Goal: Find specific page/section: Find specific page/section

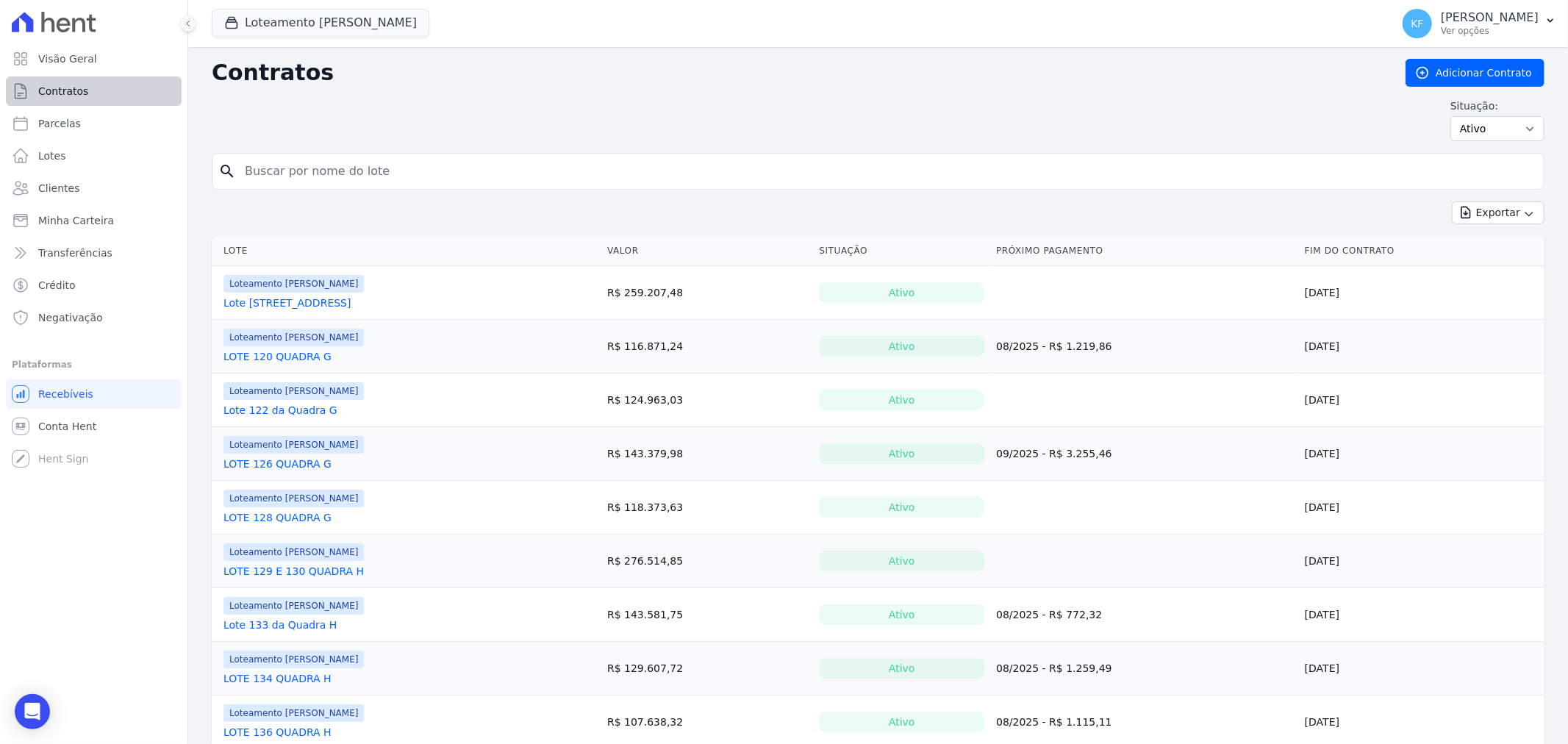
scroll to position [358, 0]
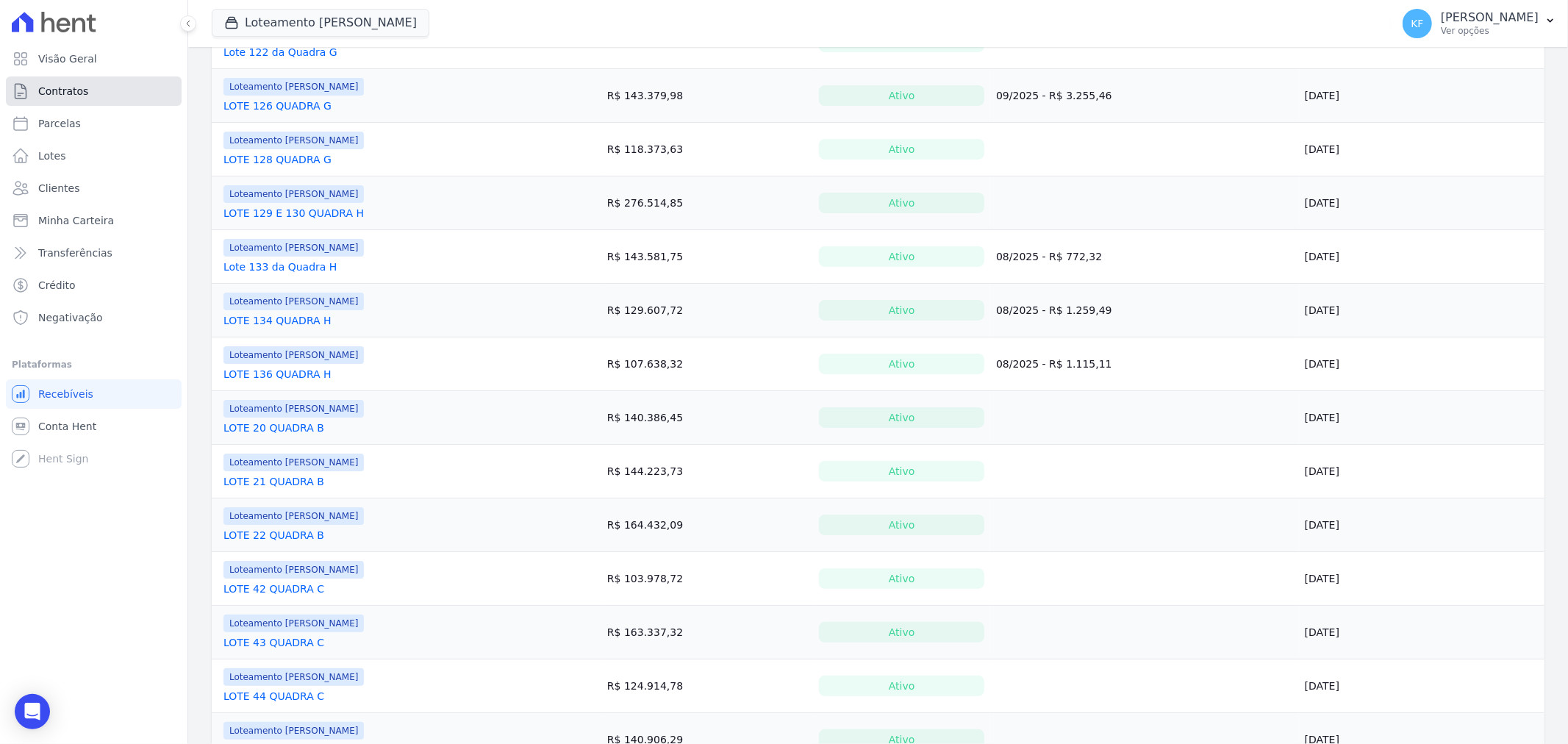
click at [62, 93] on span "Contratos" at bounding box center [63, 92] width 50 height 15
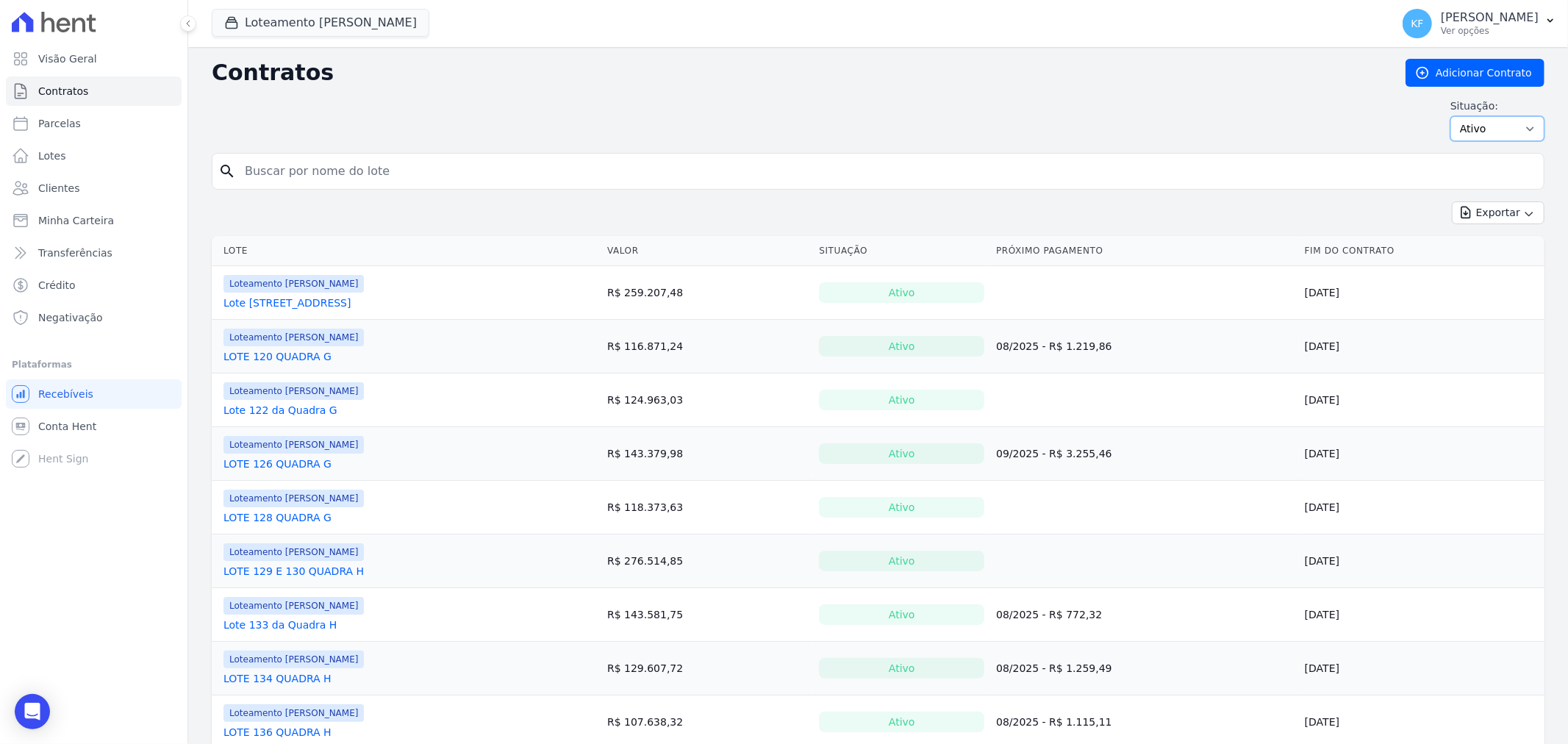
click at [1472, 137] on select "Ativo Todos Pausado Distratado Rascunho Expirado Encerrado" at bounding box center [1497, 128] width 94 height 25
select select "draft"
click at [1451, 116] on select "Ativo Todos Pausado Distratado Rascunho Expirado Encerrado" at bounding box center [1497, 128] width 94 height 25
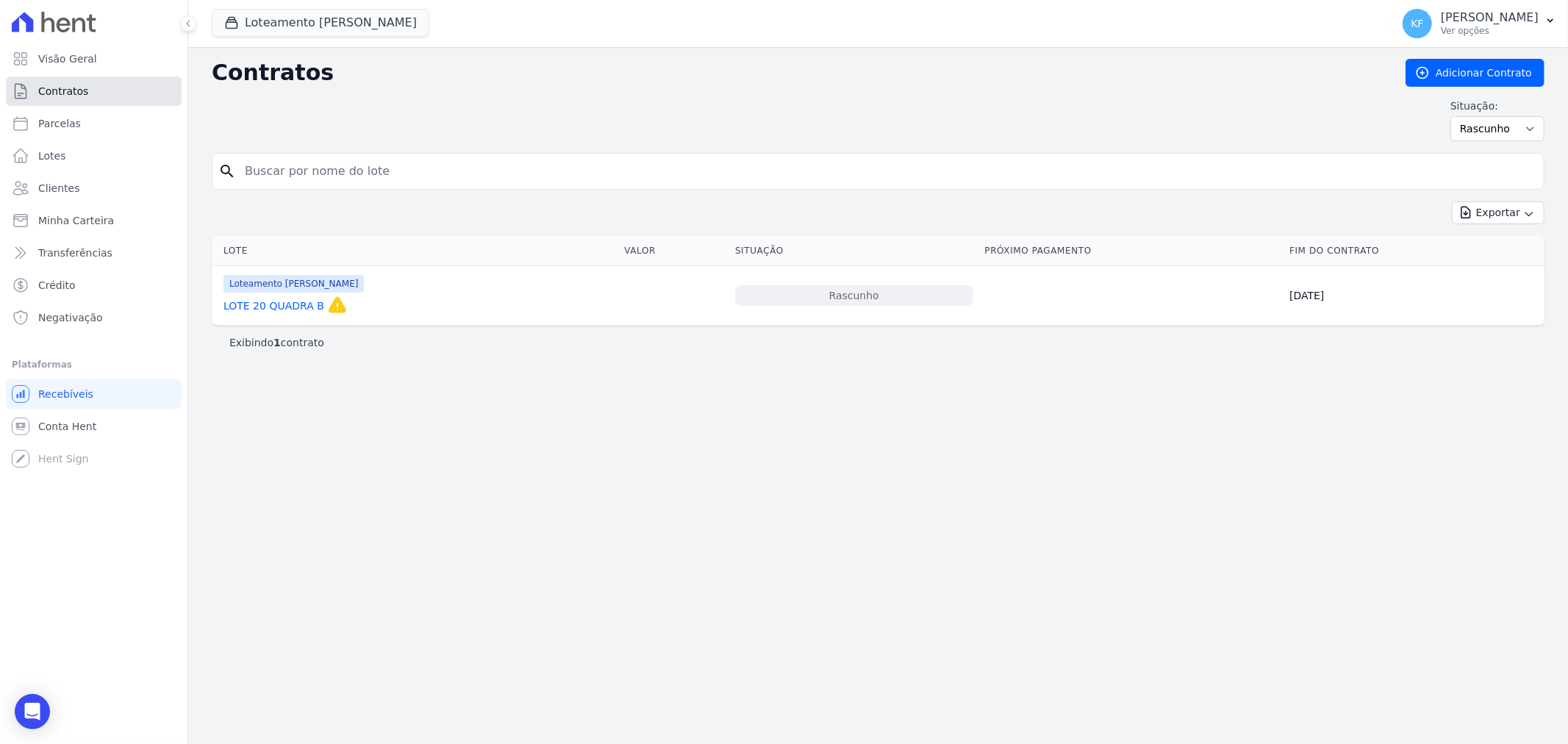
click at [84, 90] on link "Contratos" at bounding box center [93, 91] width 176 height 29
